Goal: Find specific page/section: Find specific page/section

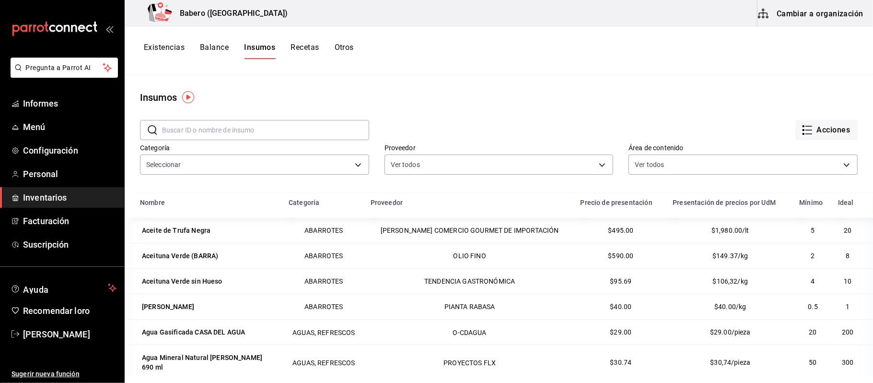
click at [233, 127] on input "text" at bounding box center [265, 129] width 207 height 19
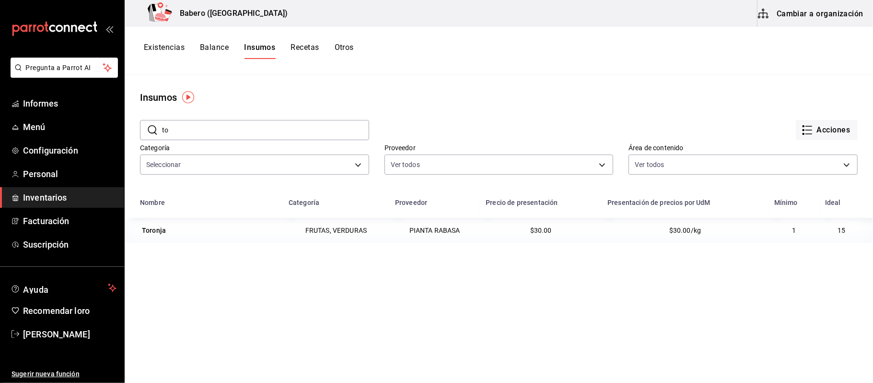
type input "t"
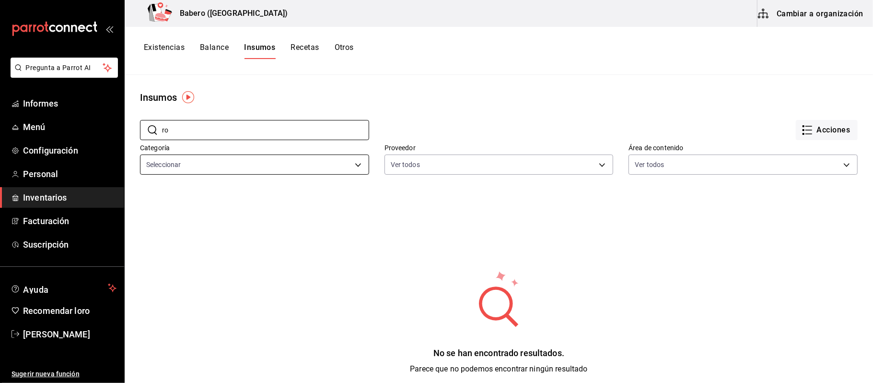
type input "r"
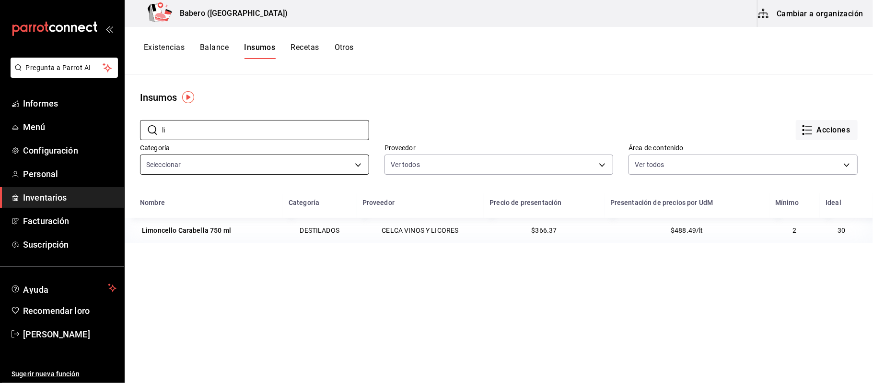
type input "l"
type input "s"
type input "e"
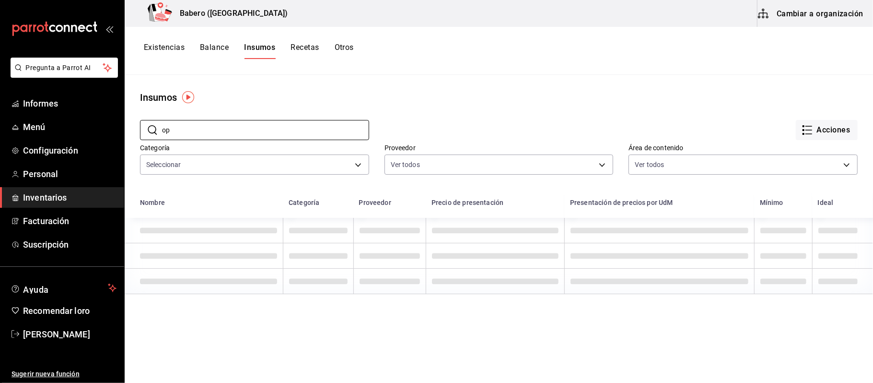
type input "o"
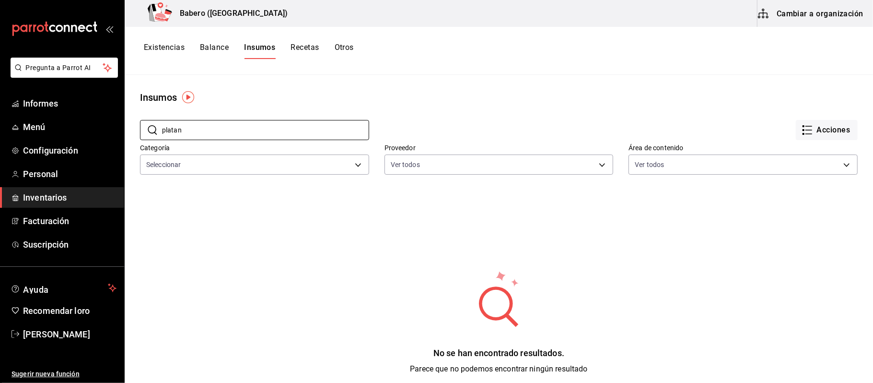
type input "platan"
